Goal: Information Seeking & Learning: Learn about a topic

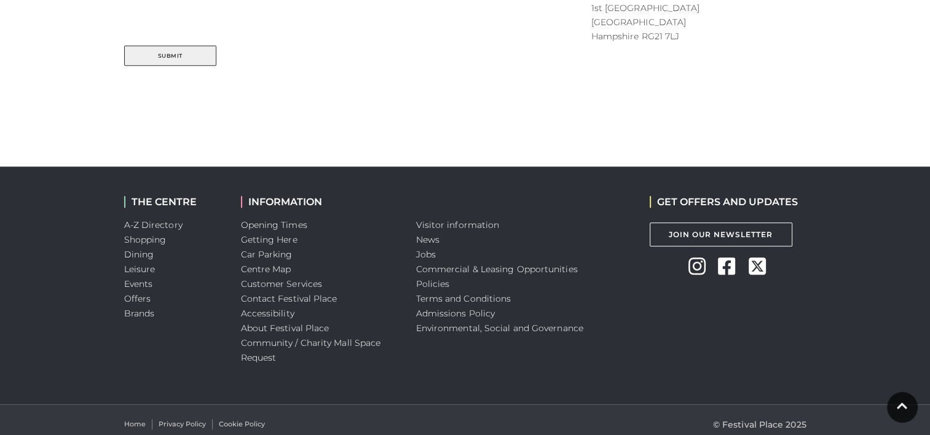
scroll to position [855, 0]
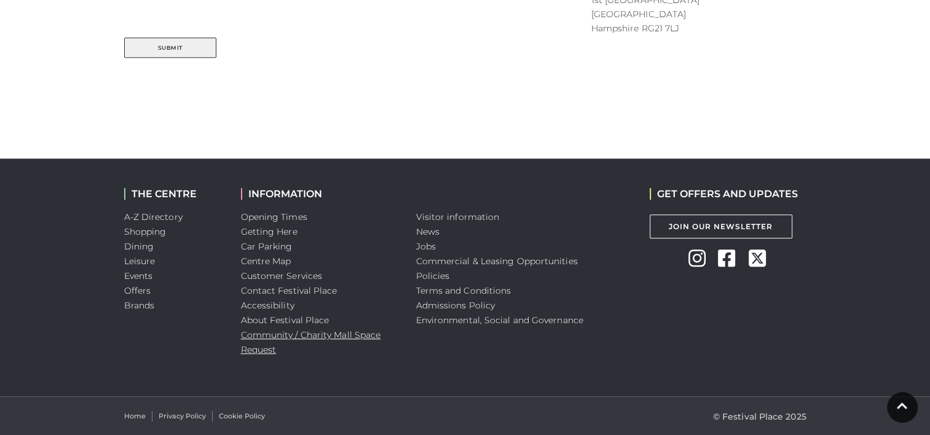
click at [325, 335] on link "Community / Charity Mall Space Request" at bounding box center [311, 343] width 140 height 26
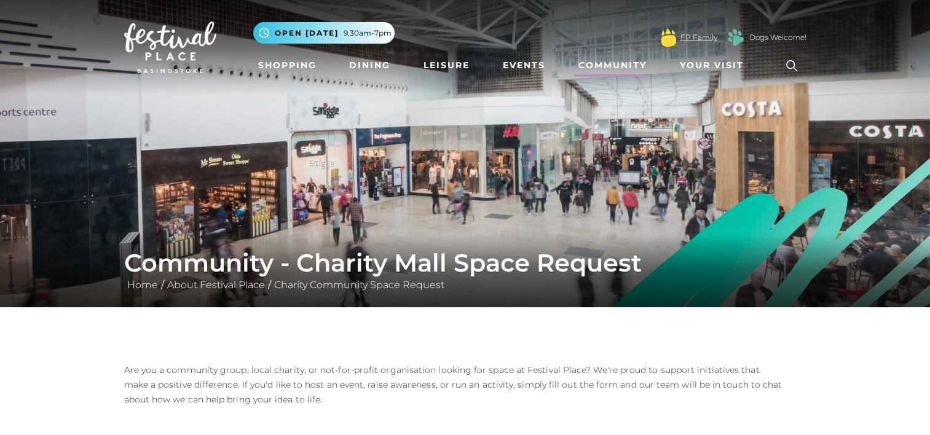
click at [694, 35] on link "FP Family" at bounding box center [699, 37] width 37 height 11
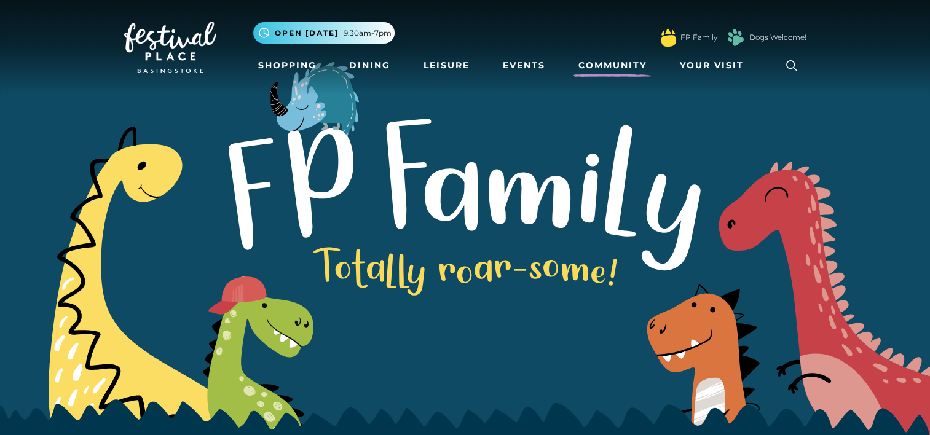
click at [617, 60] on link "Community" at bounding box center [613, 65] width 78 height 23
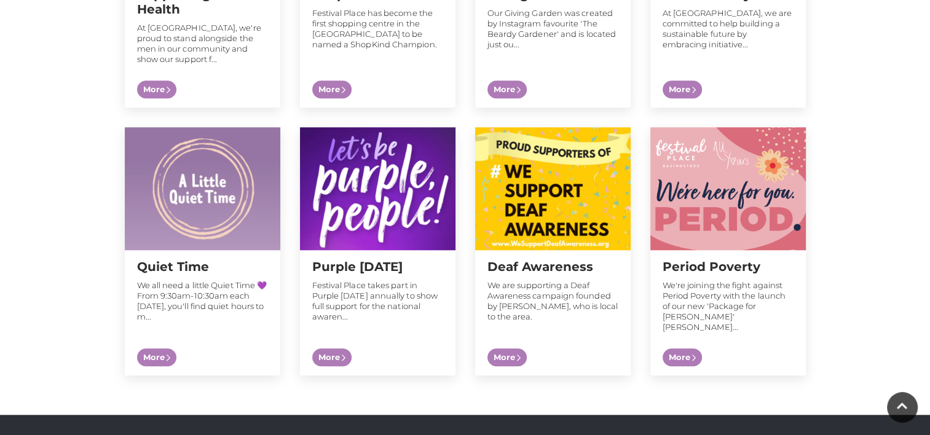
scroll to position [1186, 0]
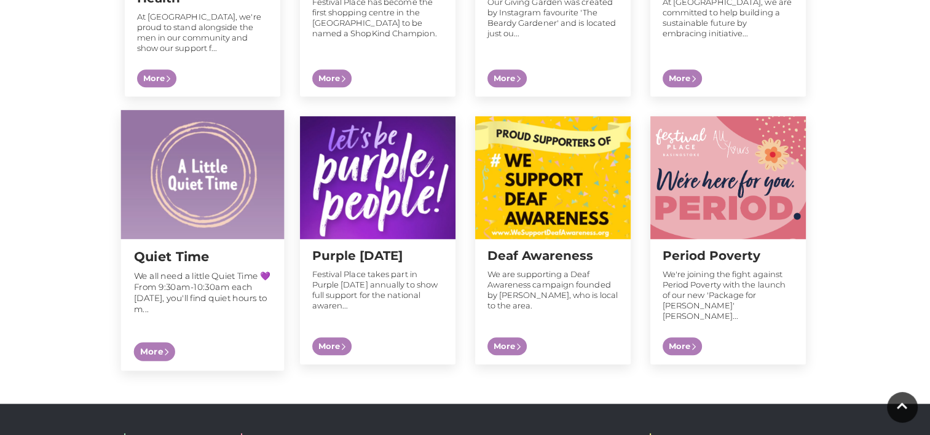
click at [221, 294] on p "We all need a little Quiet Time 💜 From 9:30am-10:30am each Saturday, you'll fin…" at bounding box center [202, 293] width 138 height 44
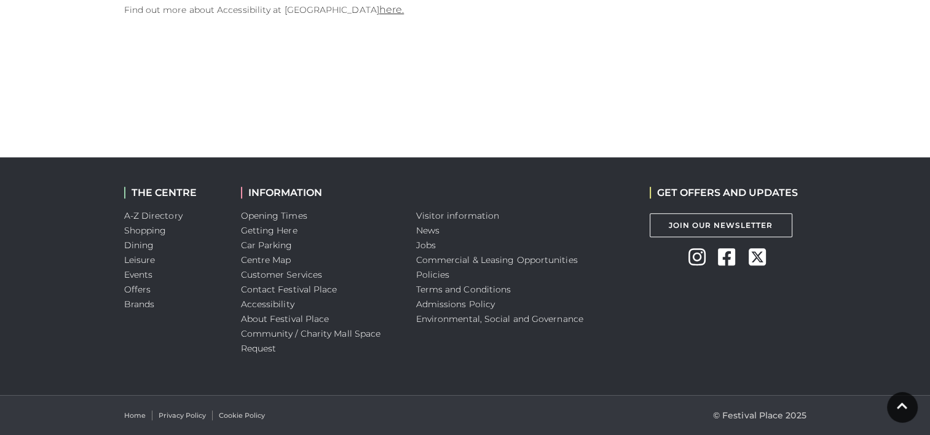
scroll to position [330, 0]
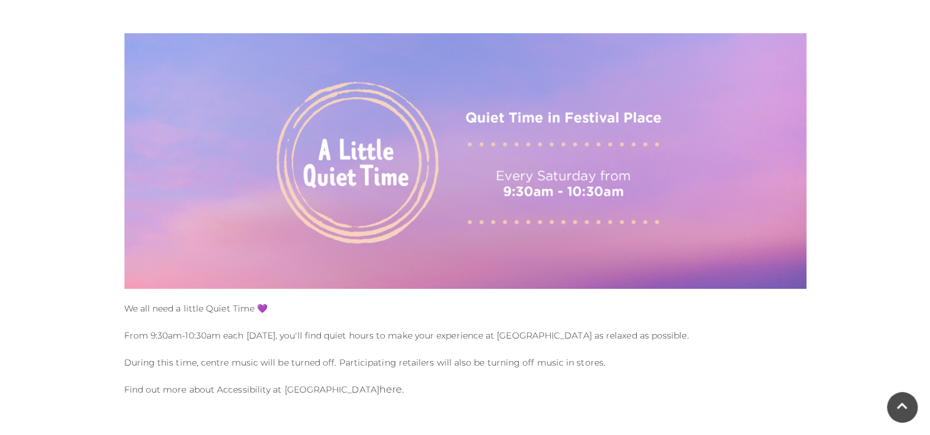
click at [379, 391] on link "here." at bounding box center [391, 390] width 25 height 12
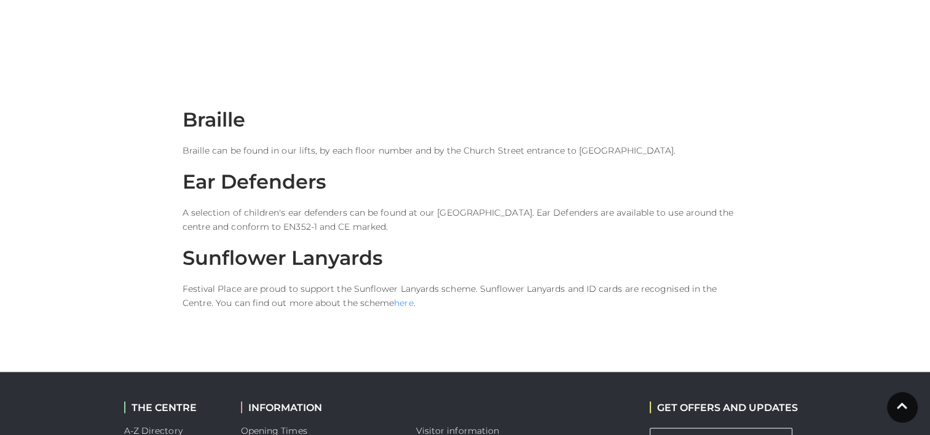
scroll to position [1960, 0]
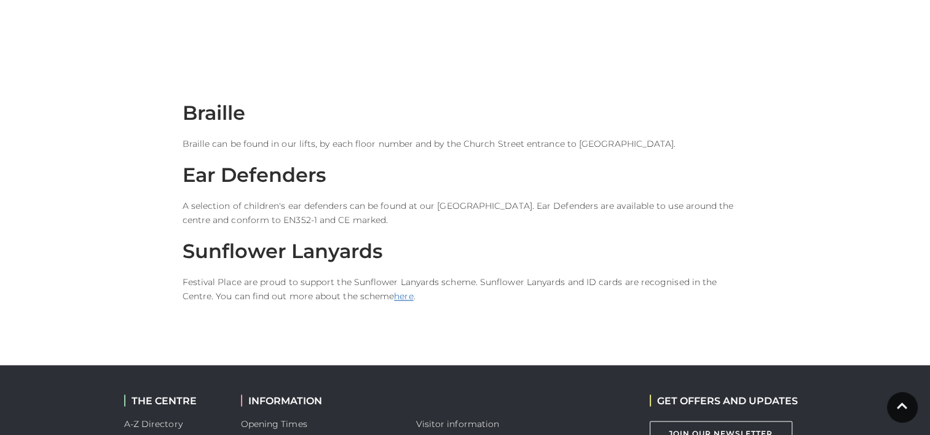
click at [394, 291] on link "here" at bounding box center [403, 296] width 19 height 11
